Goal: Task Accomplishment & Management: Complete application form

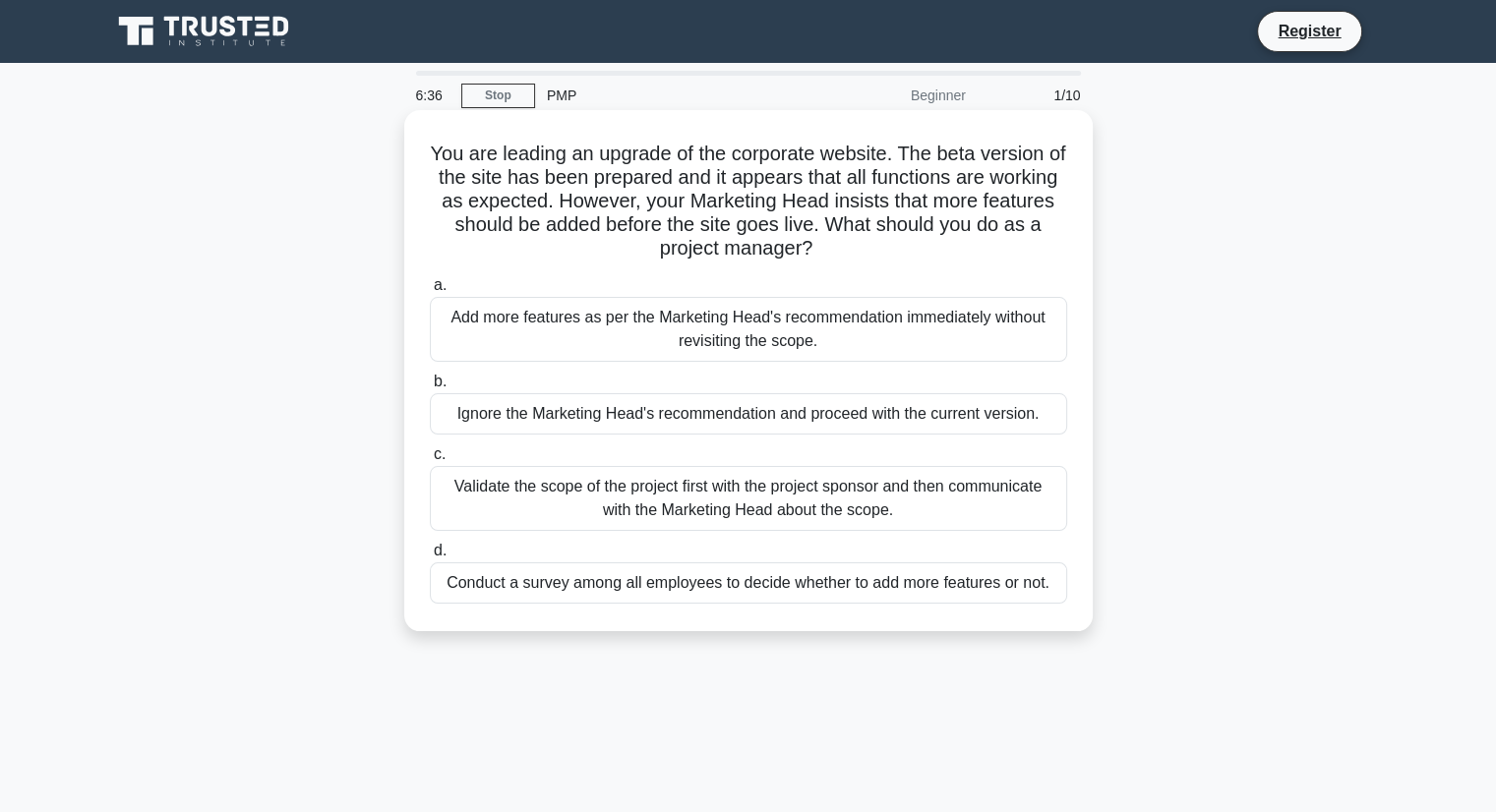
click at [648, 500] on div "Validate the scope of the project first with the project sponsor and then commu…" at bounding box center [748, 499] width 638 height 65
click at [430, 461] on input "c. Validate the scope of the project first with the project sponsor and then co…" at bounding box center [430, 454] width 0 height 13
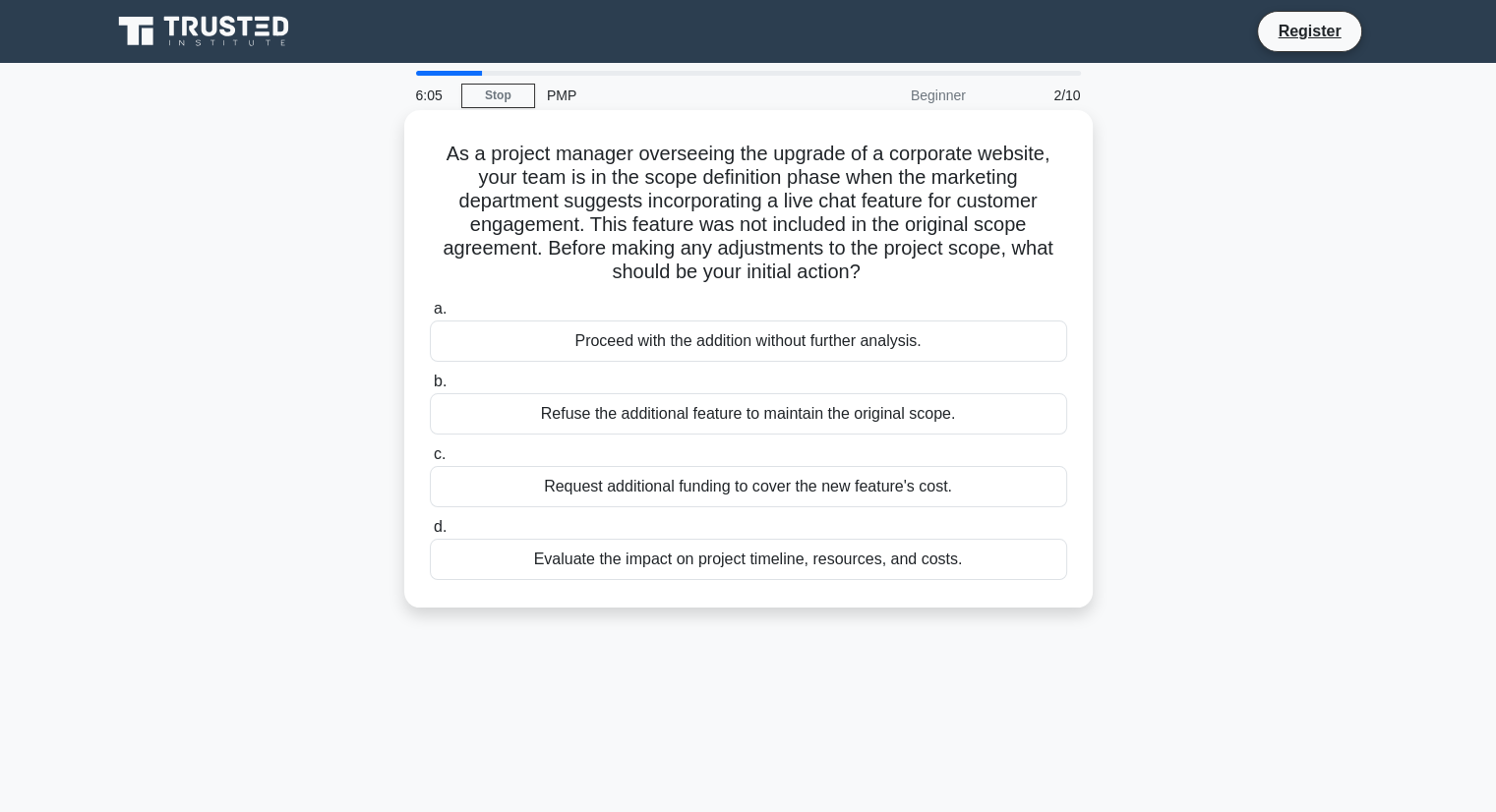
click at [769, 560] on div "Evaluate the impact on project timeline, resources, and costs." at bounding box center [748, 560] width 638 height 41
click at [430, 534] on input "d. Evaluate the impact on project timeline, resources, and costs." at bounding box center [430, 527] width 0 height 13
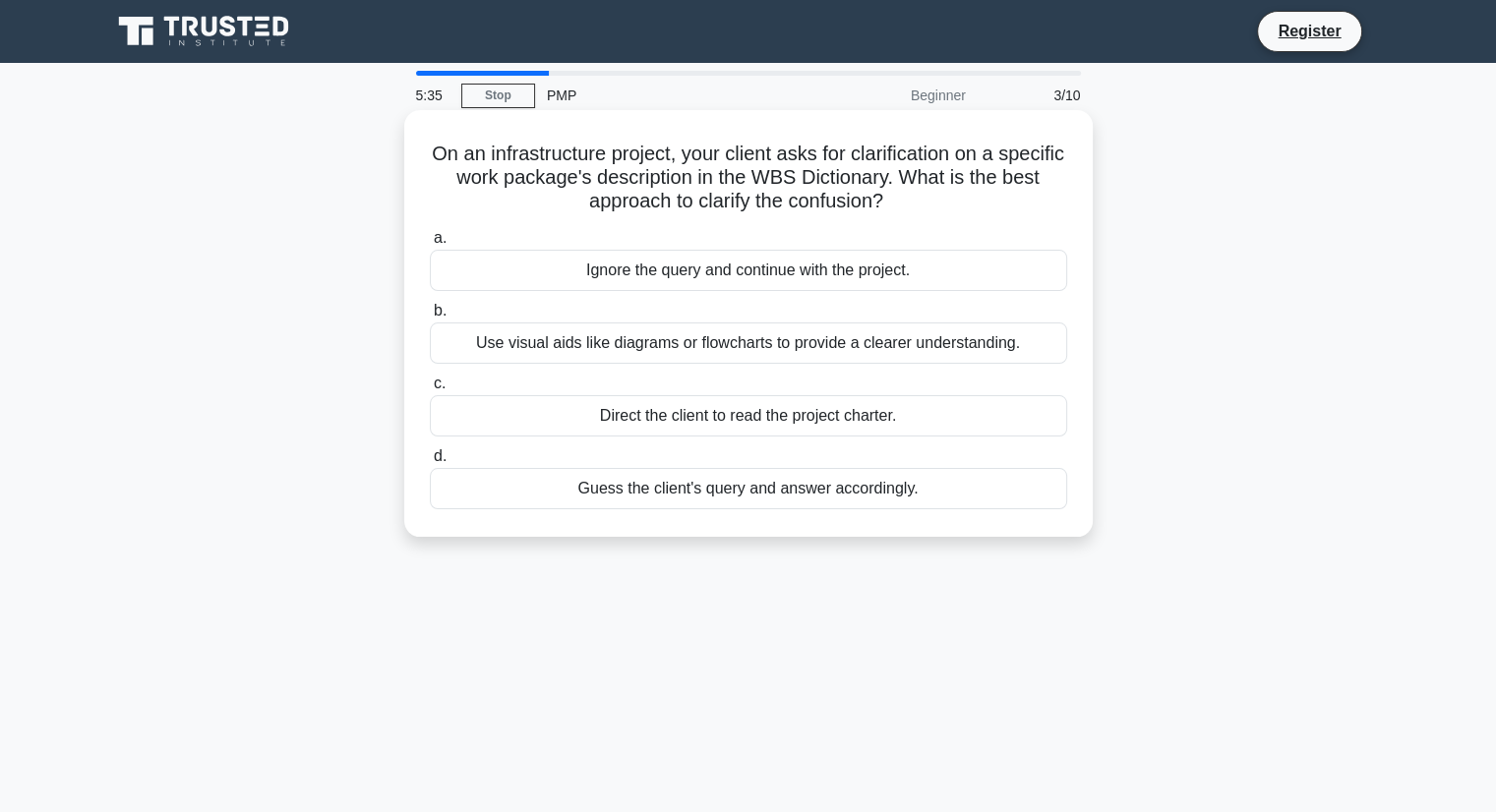
click at [850, 355] on div "Use visual aids like diagrams or flowcharts to provide a clearer understanding." at bounding box center [748, 343] width 638 height 41
click at [430, 317] on input "b. Use visual aids like diagrams or flowcharts to provide a clearer understandi…" at bounding box center [430, 310] width 0 height 13
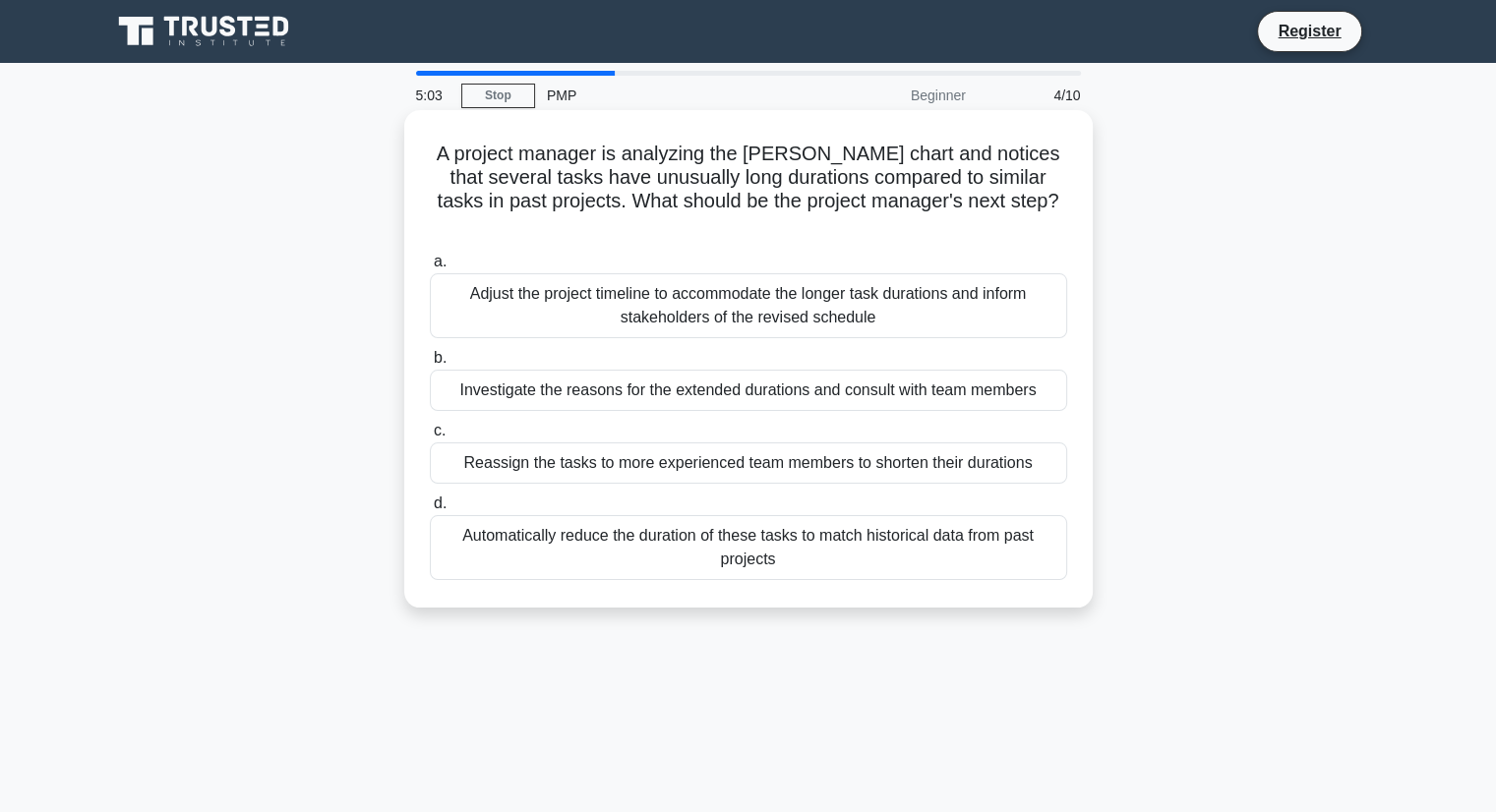
click at [861, 370] on div "Investigate the reasons for the extended durations and consult with team members" at bounding box center [748, 390] width 638 height 41
click at [430, 365] on input "b. Investigate the reasons for the extended durations and consult with team mem…" at bounding box center [430, 358] width 0 height 13
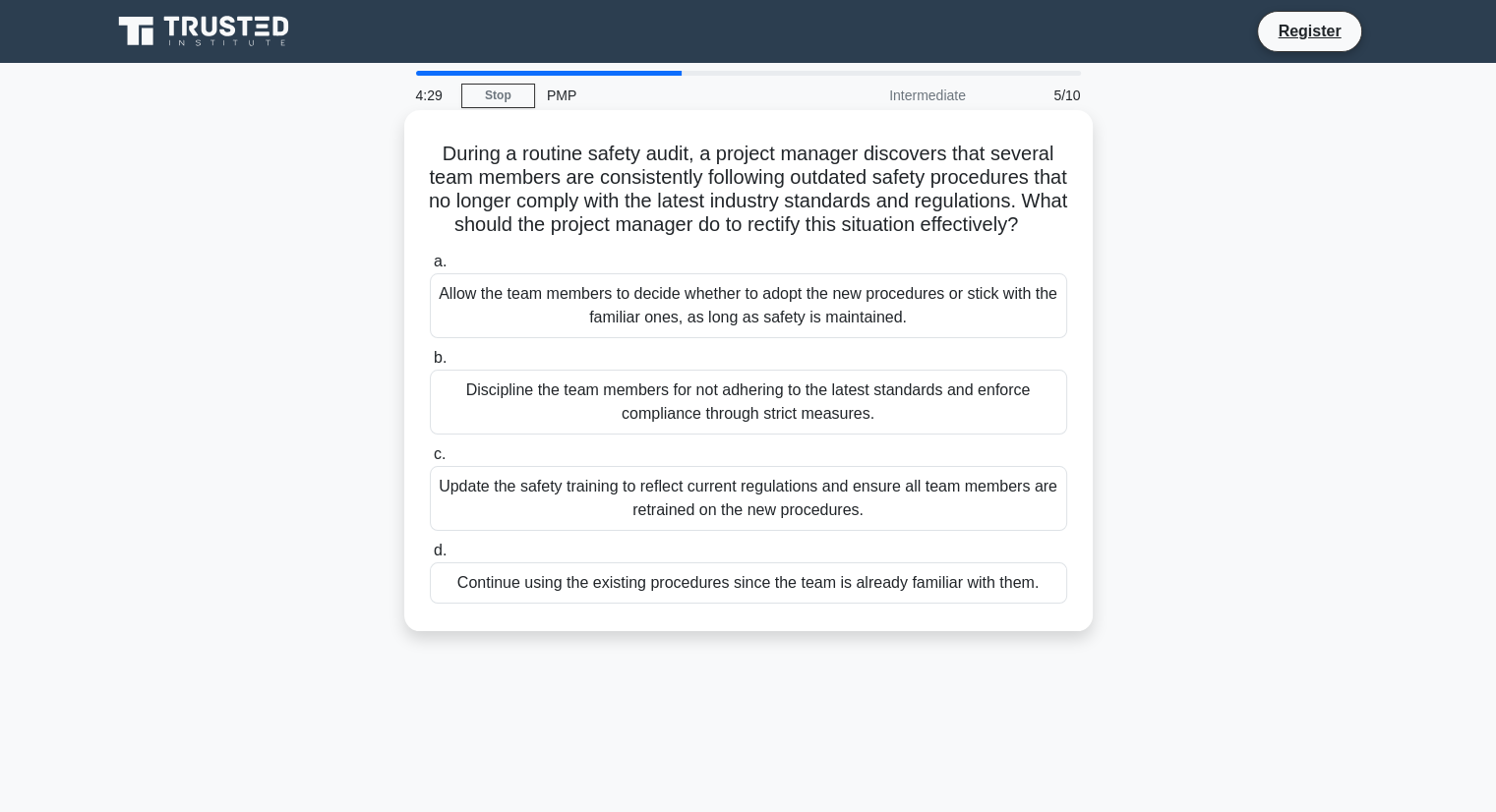
click at [857, 525] on div "Update the safety training to reflect current regulations and ensure all team m…" at bounding box center [748, 499] width 638 height 65
click at [430, 461] on input "c. Update the safety training to reflect current regulations and ensure all tea…" at bounding box center [430, 454] width 0 height 13
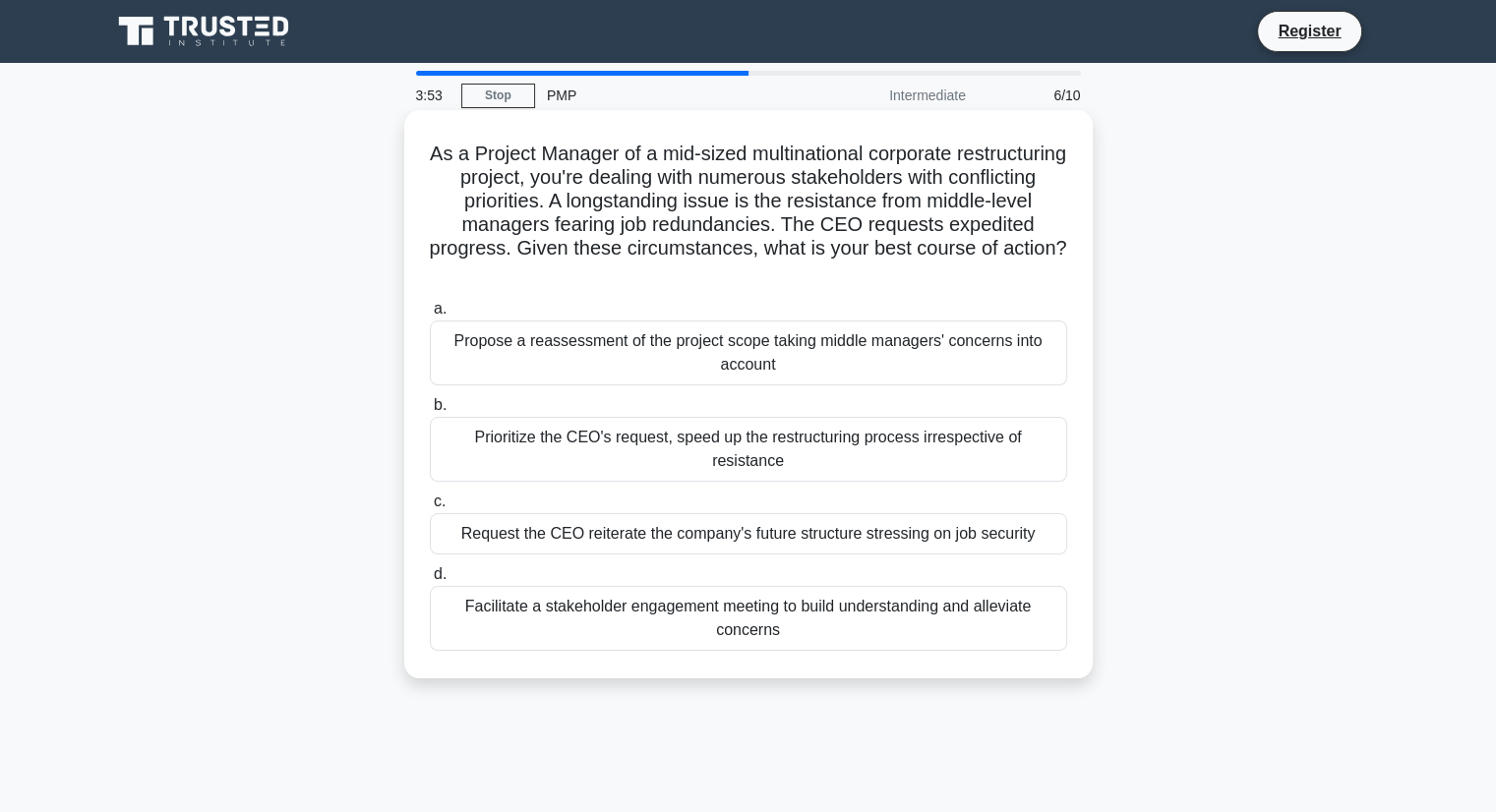
click at [851, 602] on div "Facilitate a stakeholder engagement meeting to build understanding and alleviat…" at bounding box center [748, 619] width 638 height 65
click at [430, 581] on input "d. Facilitate a stakeholder engagement meeting to build understanding and allev…" at bounding box center [430, 575] width 0 height 13
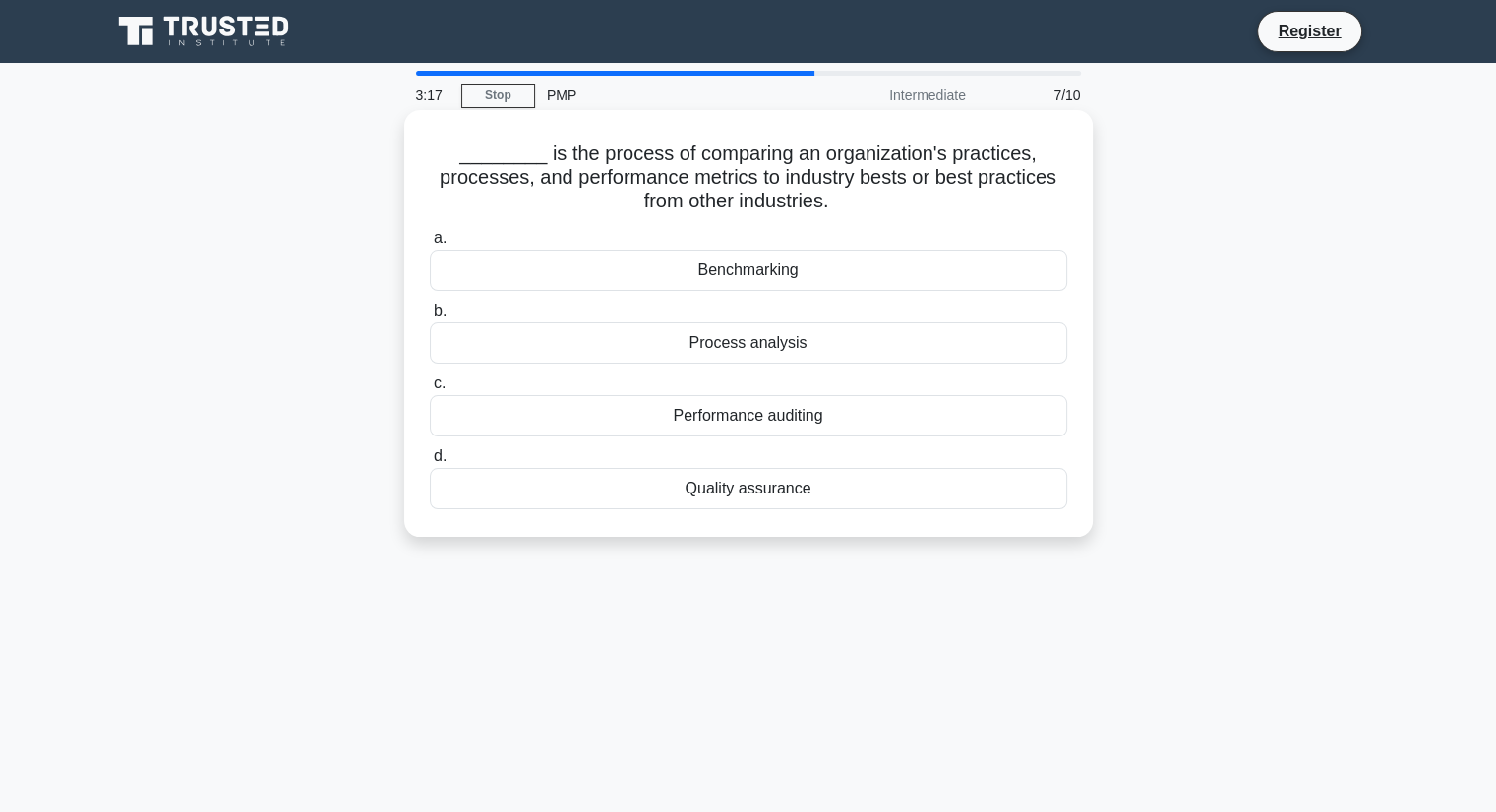
click at [774, 269] on div "Benchmarking" at bounding box center [748, 271] width 638 height 41
click at [430, 245] on input "a. Benchmarking" at bounding box center [430, 238] width 0 height 13
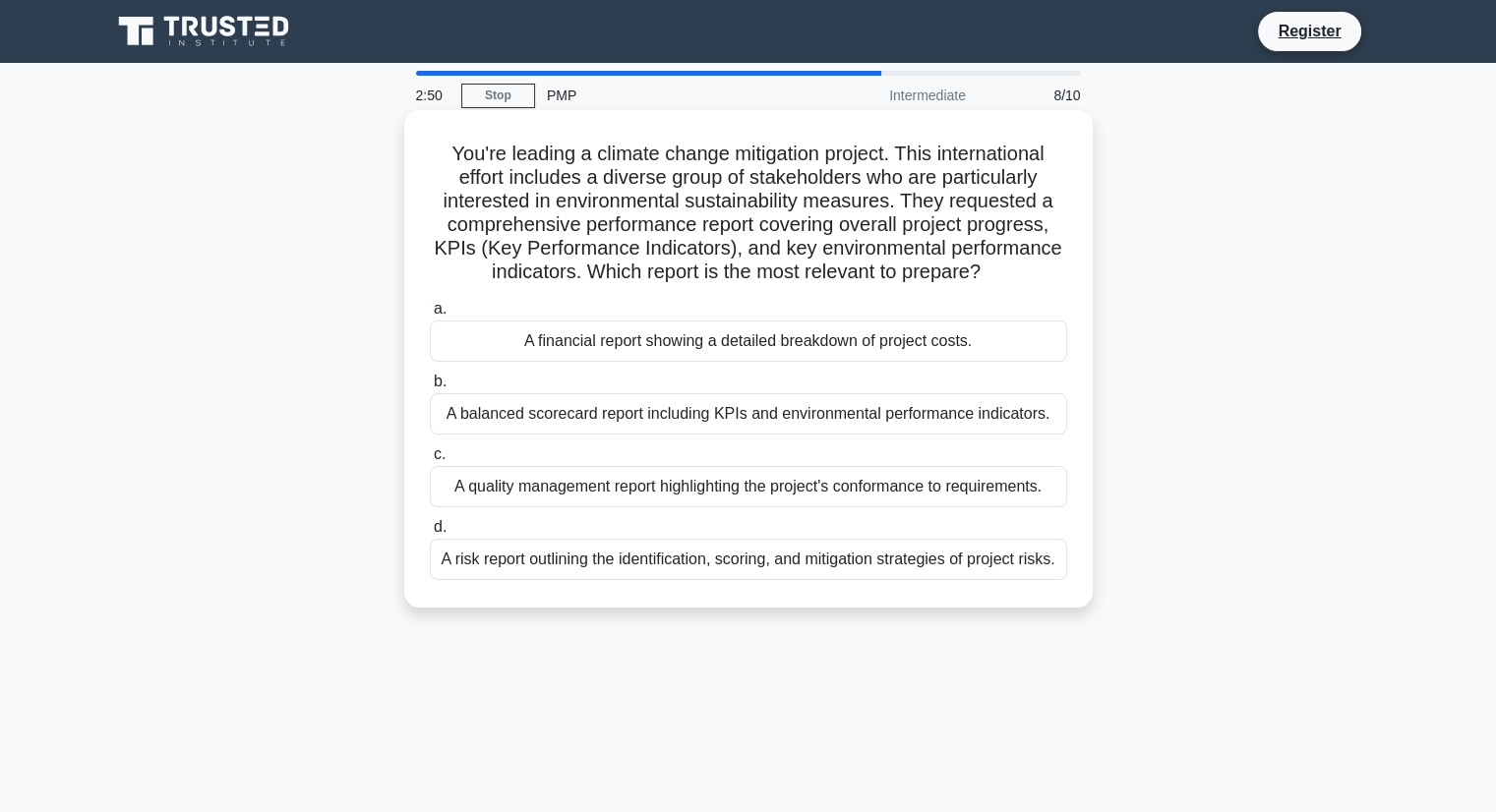
click at [805, 402] on div "A balanced scorecard report including KPIs and environmental performance indica…" at bounding box center [748, 414] width 638 height 41
click at [430, 388] on input "b. A balanced scorecard report including KPIs and environmental performance ind…" at bounding box center [430, 381] width 0 height 13
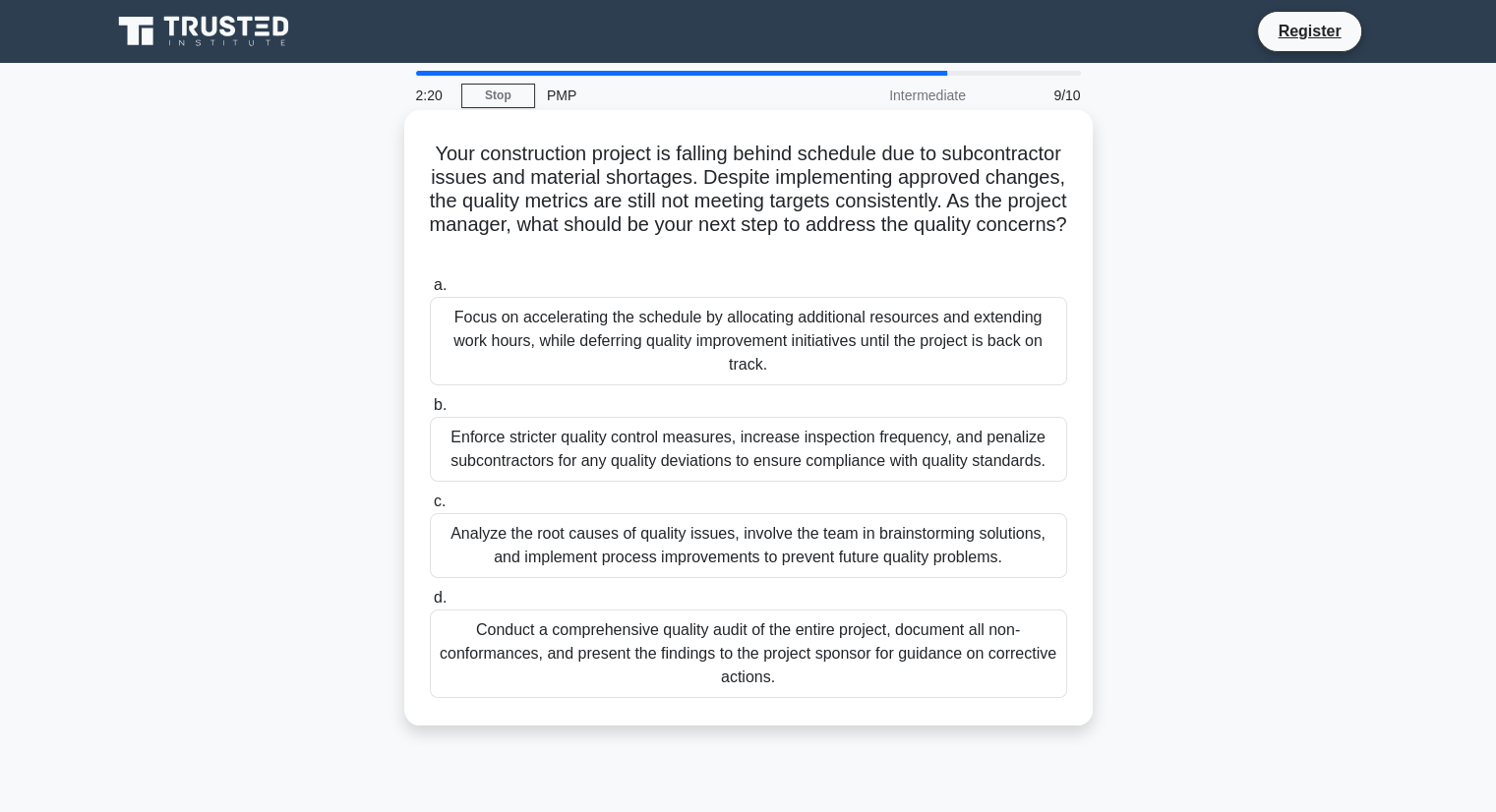
click at [732, 552] on div "Analyze the root causes of quality issues, involve the team in brainstorming so…" at bounding box center [748, 546] width 638 height 65
click at [430, 508] on input "c. Analyze the root causes of quality issues, involve the team in brainstorming…" at bounding box center [430, 502] width 0 height 13
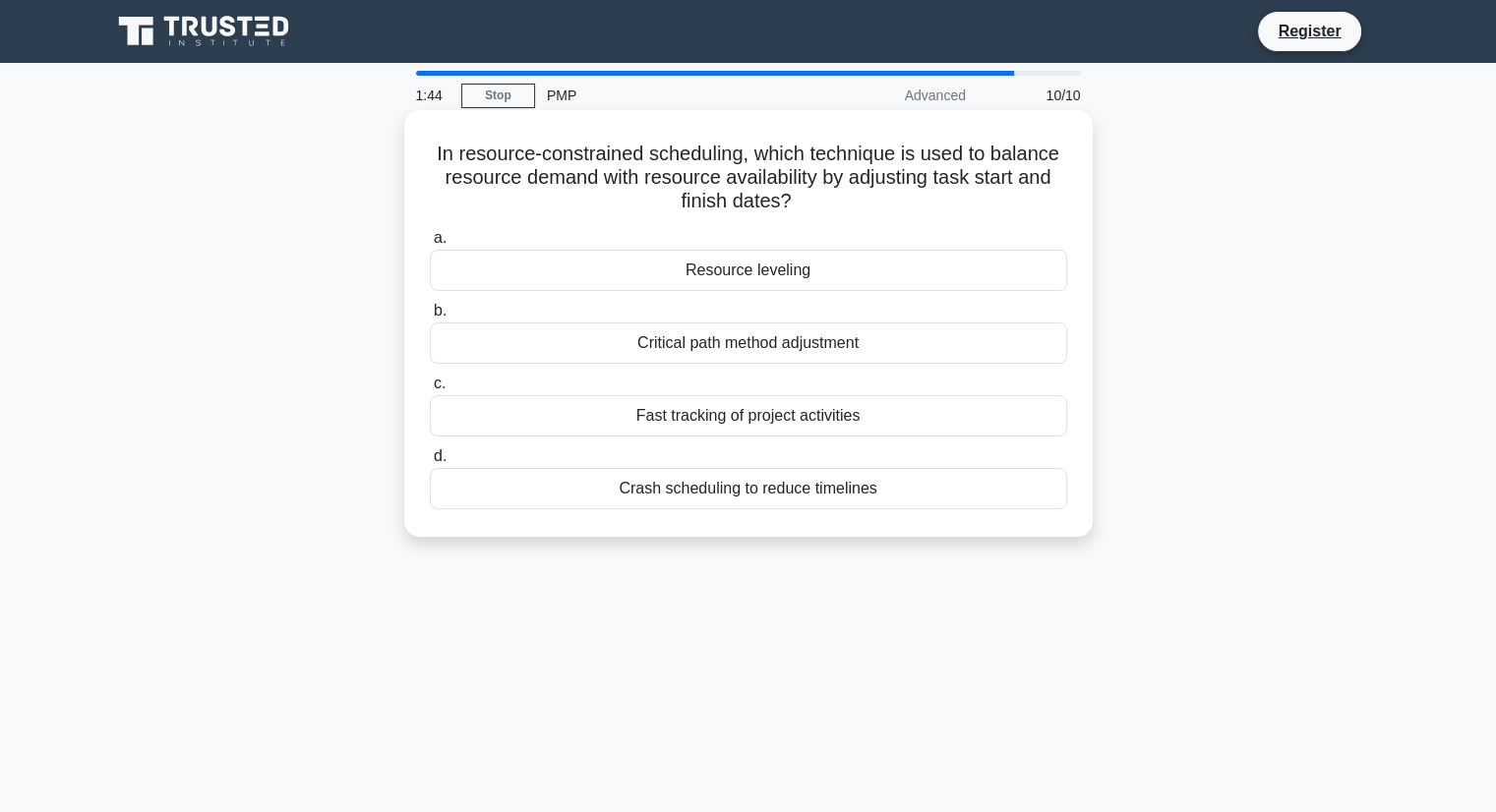
click at [803, 256] on div "Resource leveling" at bounding box center [748, 271] width 638 height 41
click at [430, 245] on input "a. Resource leveling" at bounding box center [430, 238] width 0 height 13
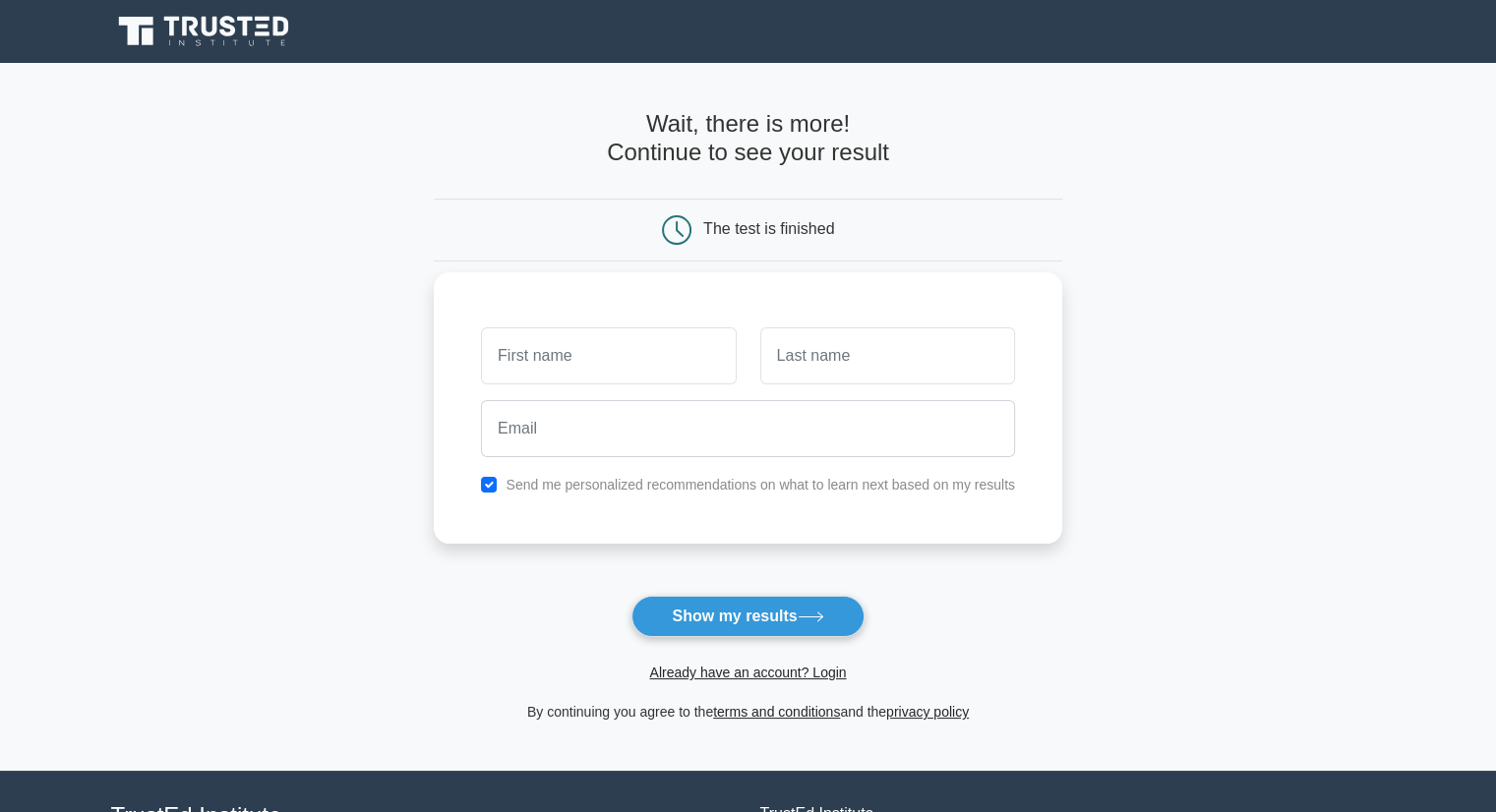
click at [647, 342] on input "text" at bounding box center [608, 356] width 255 height 57
type input "ana"
click at [821, 362] on input "text" at bounding box center [888, 356] width 255 height 57
type input "Kakabadze"
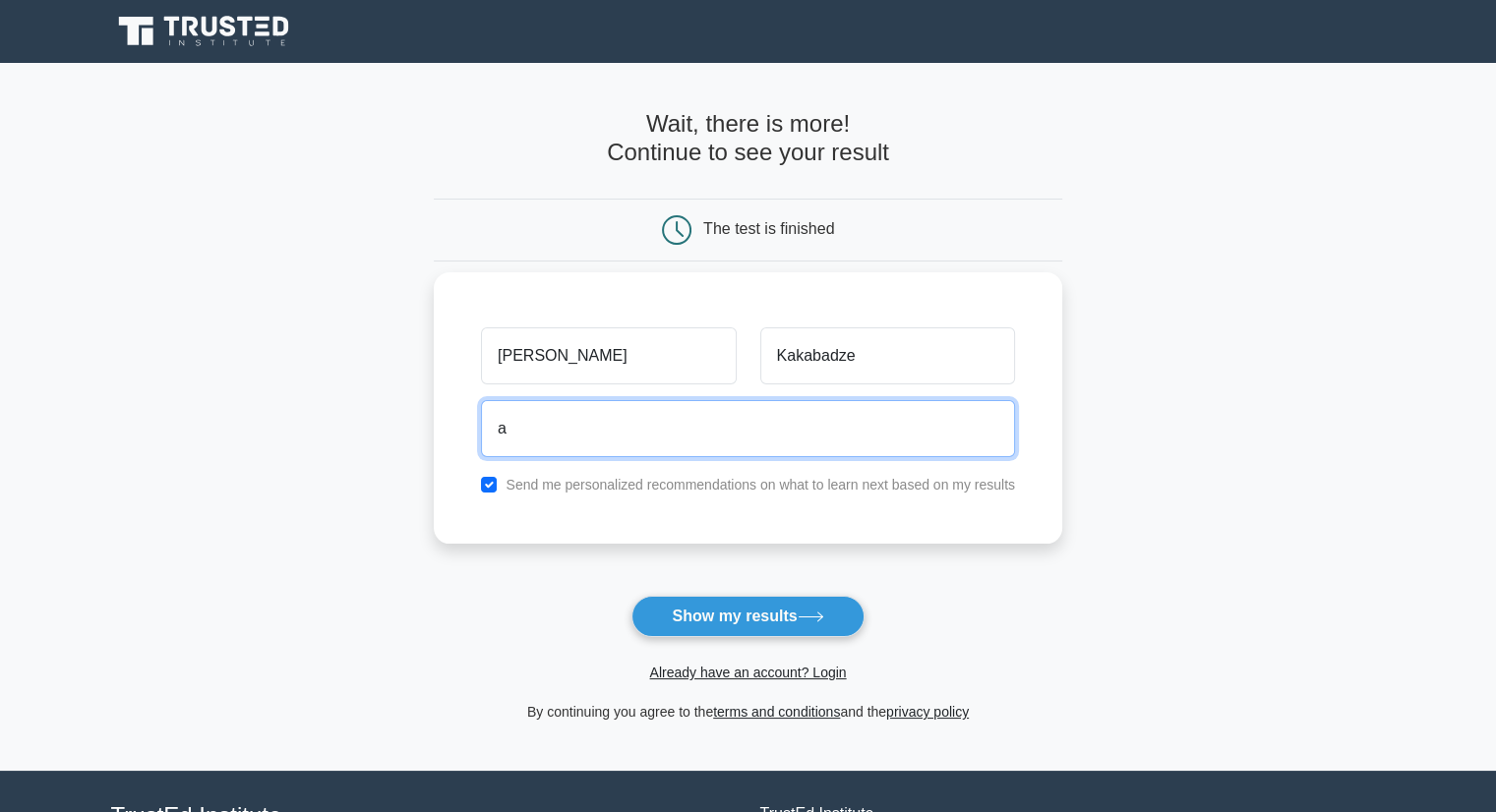
click at [873, 422] on input "a" at bounding box center [748, 429] width 534 height 57
type input "annkakabadze@gmail.com"
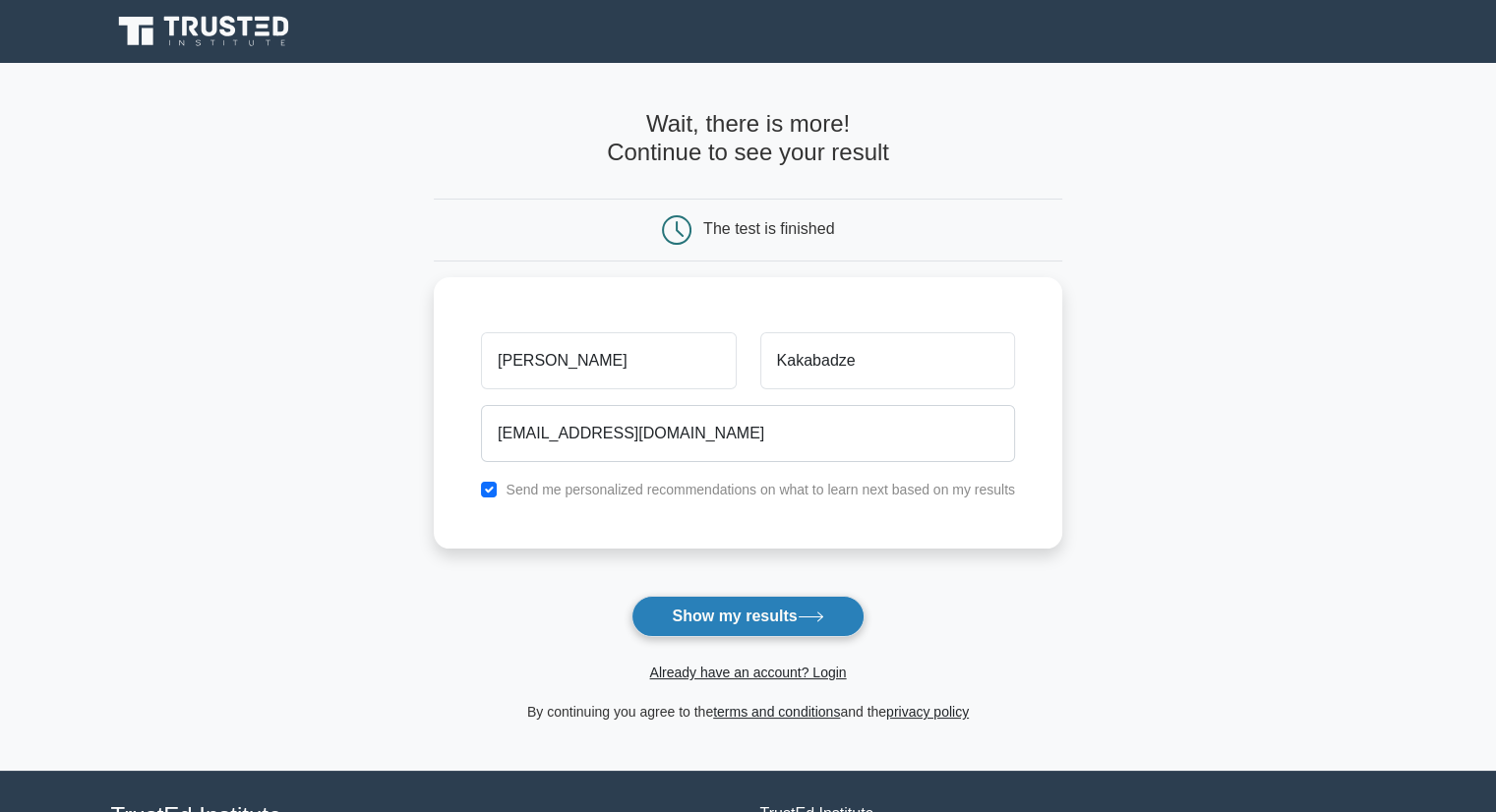
click at [773, 614] on button "Show my results" at bounding box center [748, 617] width 233 height 41
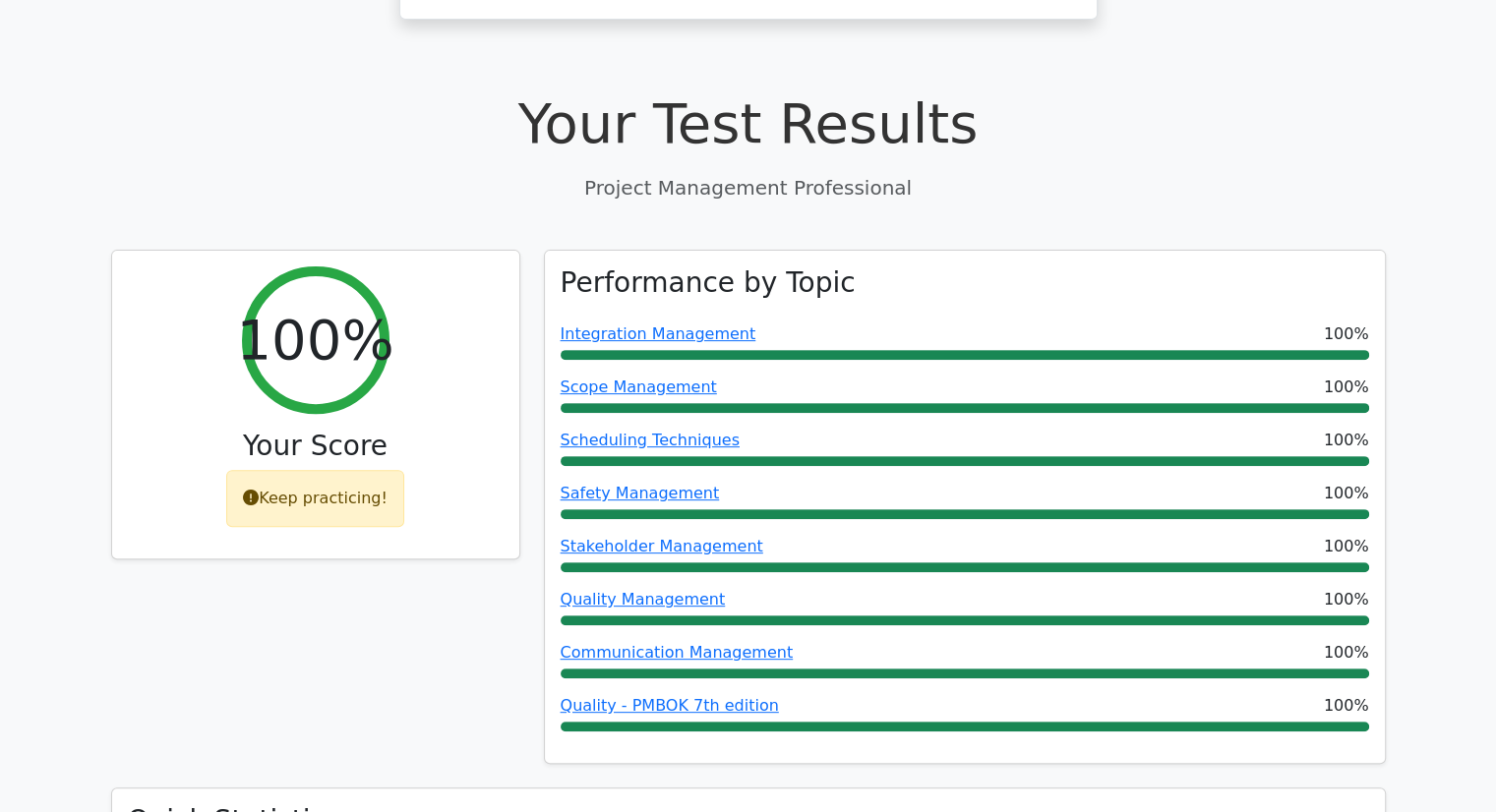
scroll to position [690, 0]
